Goal: Navigation & Orientation: Find specific page/section

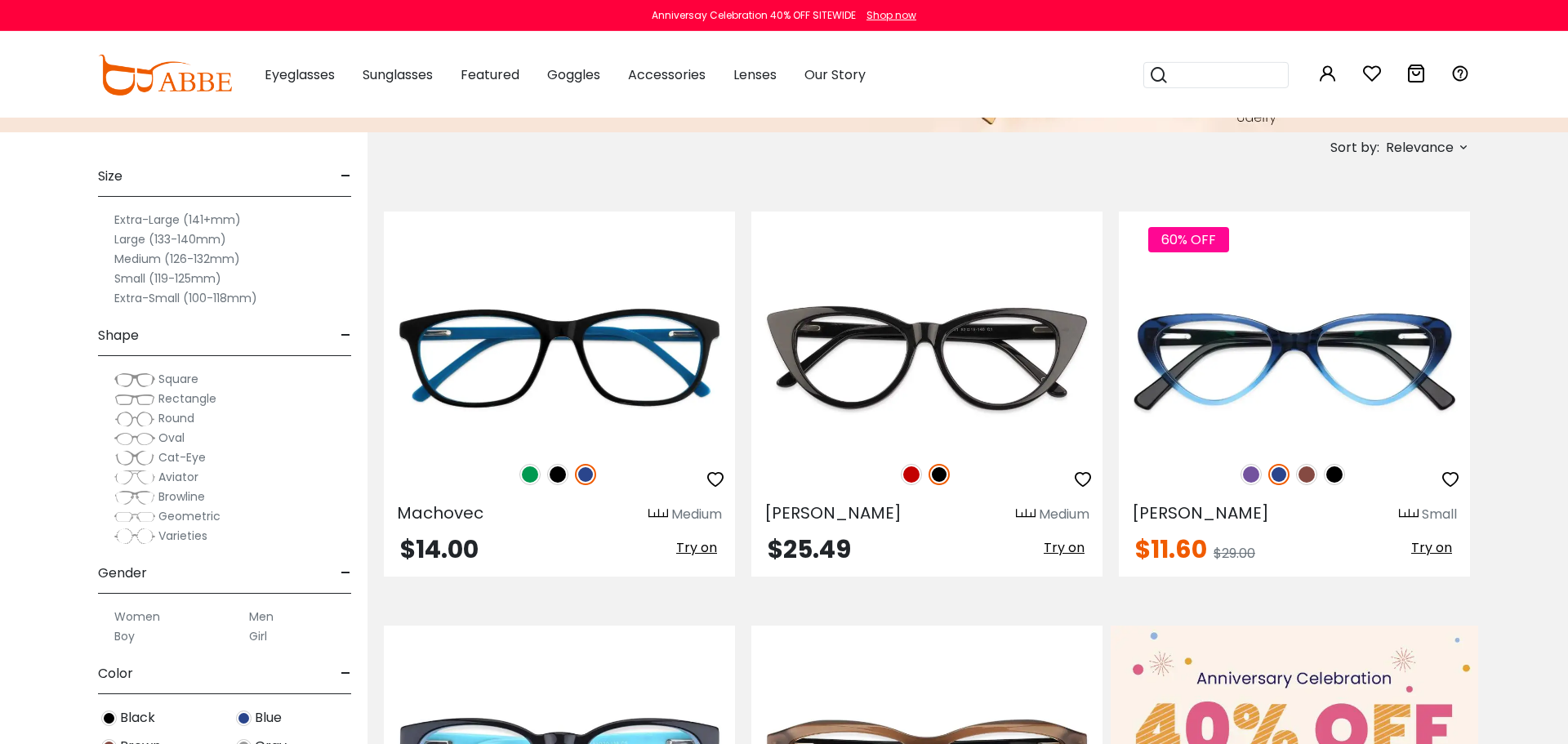
click at [206, 274] on label "Small (119-125mm)" at bounding box center [168, 278] width 107 height 20
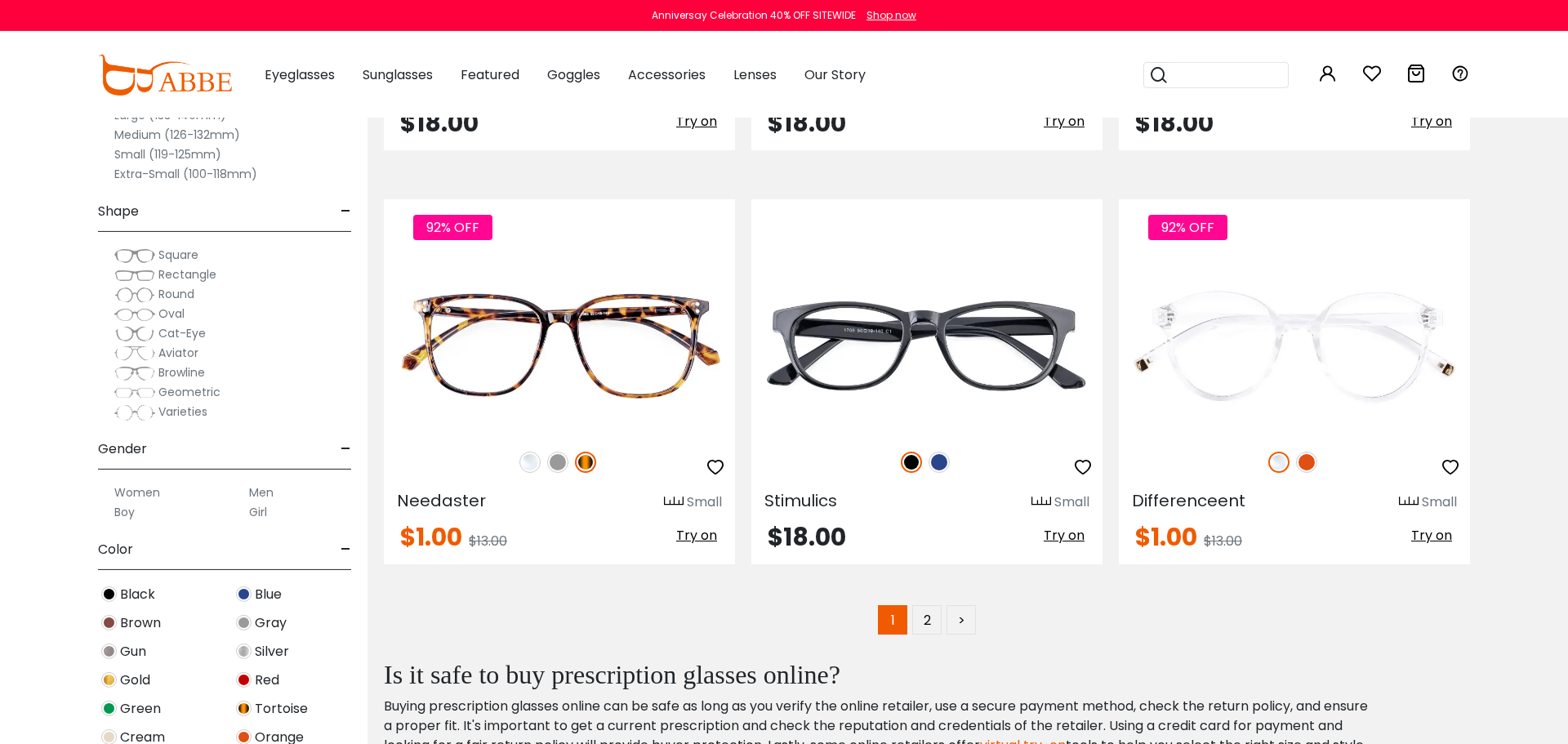
scroll to position [8268, 0]
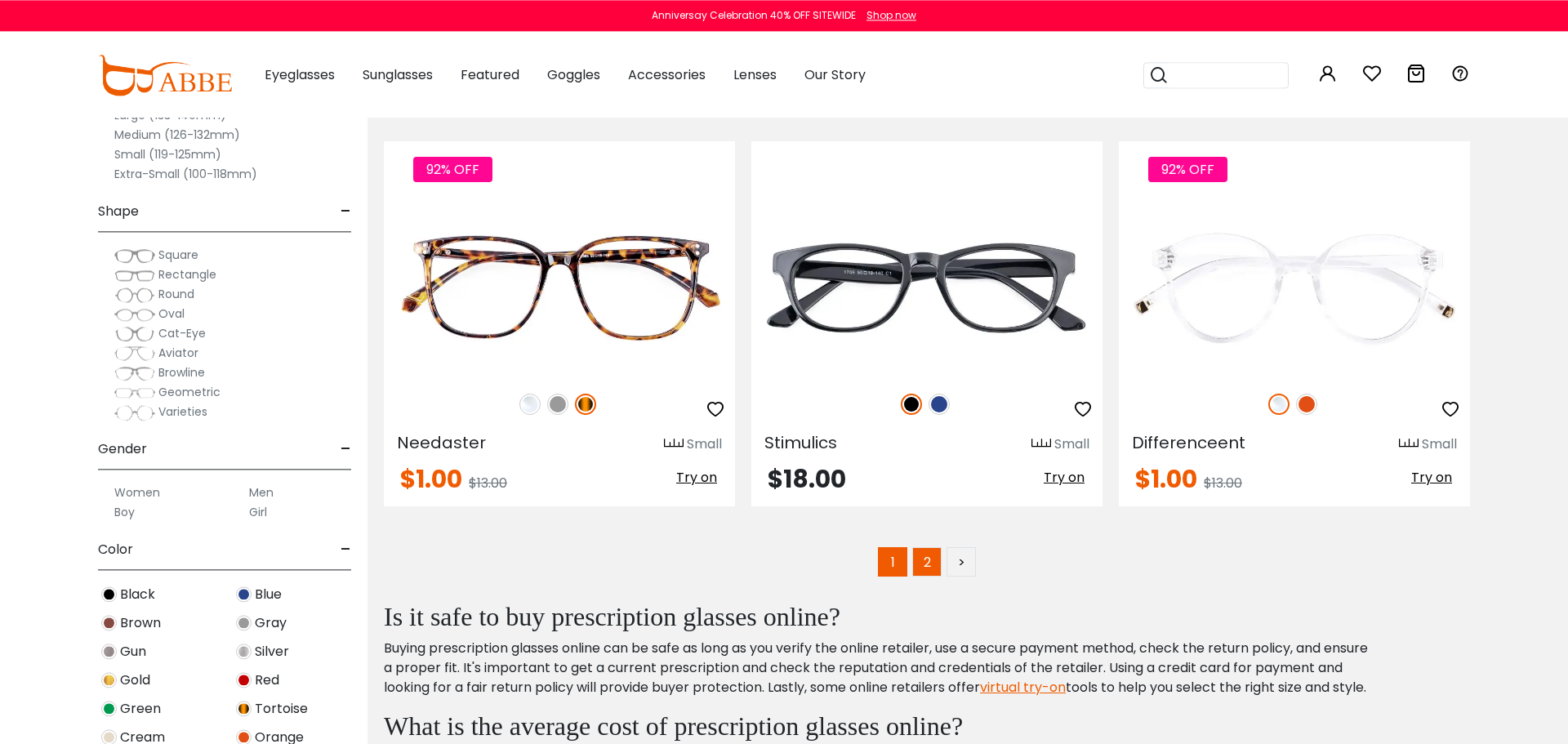
click at [928, 564] on link "2" at bounding box center [926, 561] width 29 height 29
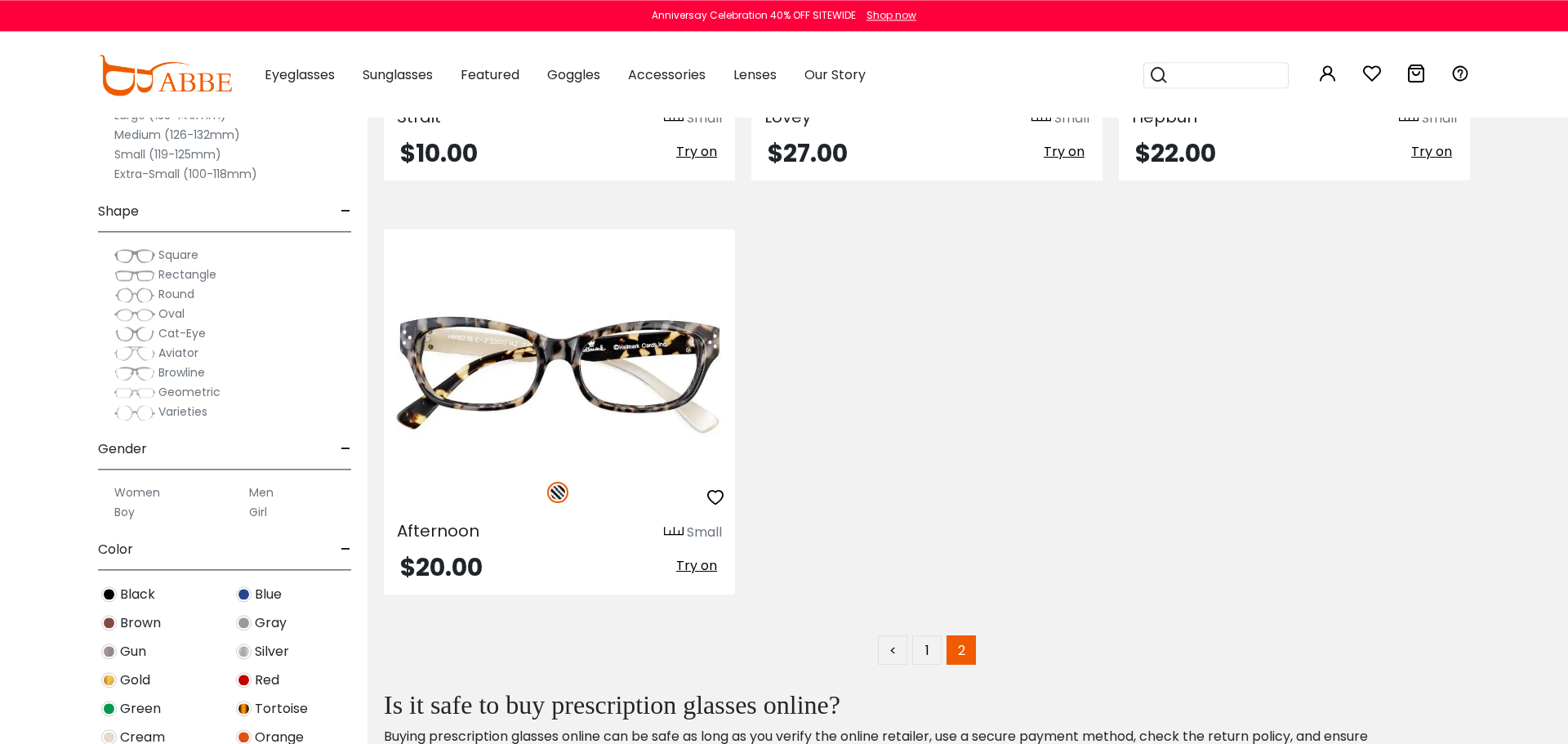
scroll to position [3986, 0]
